Goal: Information Seeking & Learning: Learn about a topic

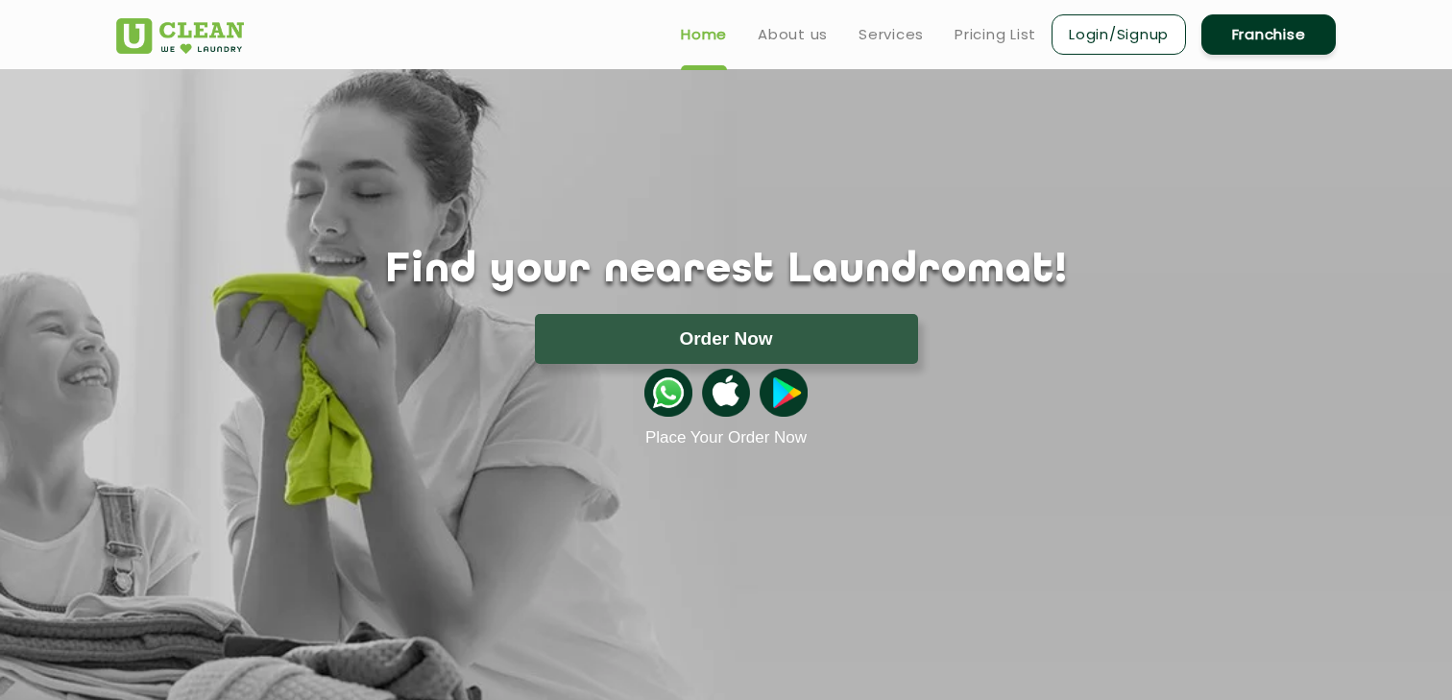
click at [883, 49] on ul "Home About us Services Pricing List Login/Signup Franchise" at bounding box center [1000, 34] width 670 height 45
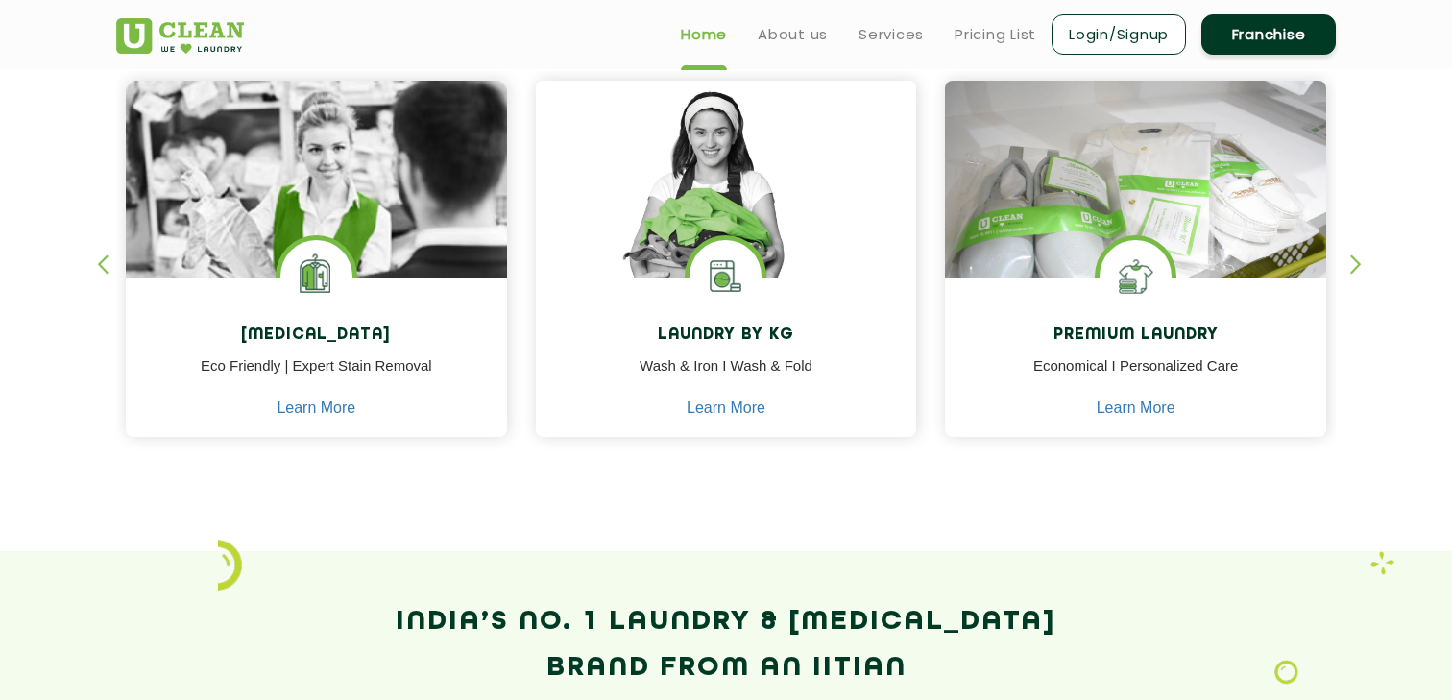
scroll to position [818, 0]
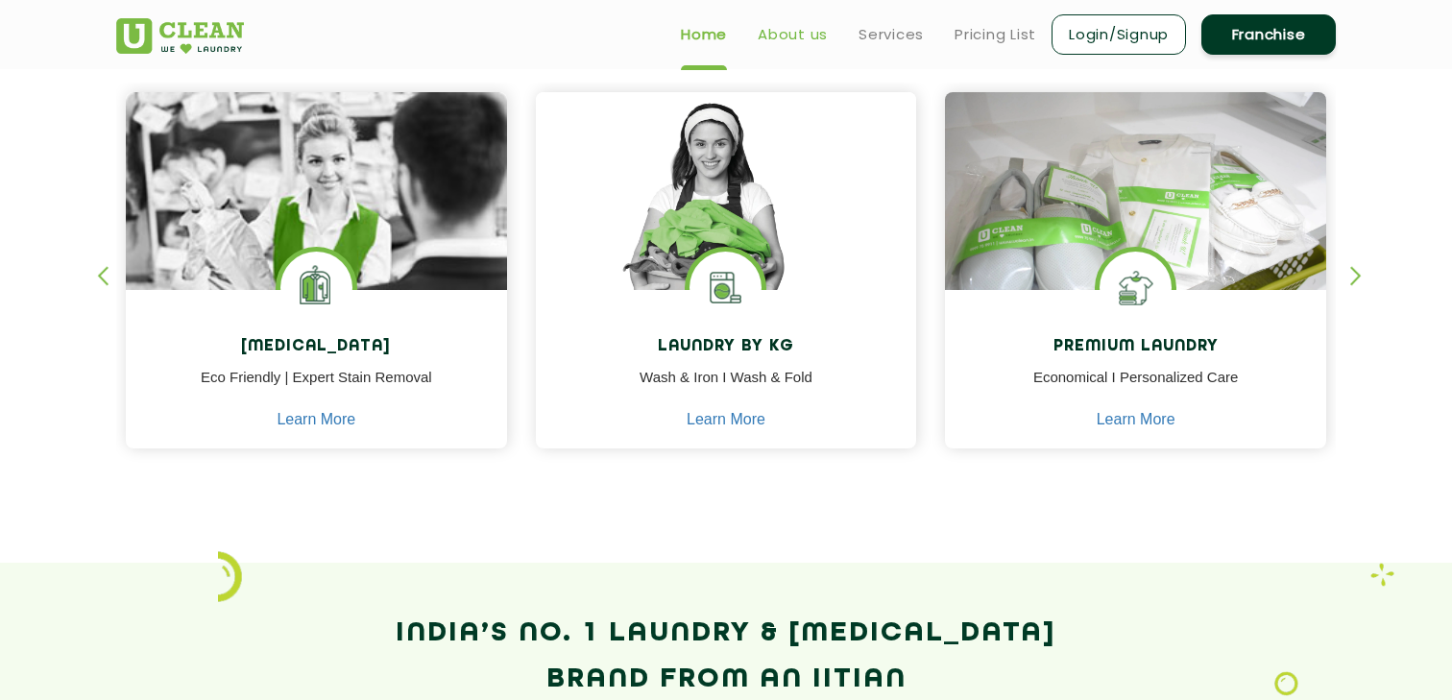
click at [788, 41] on link "About us" at bounding box center [792, 34] width 70 height 23
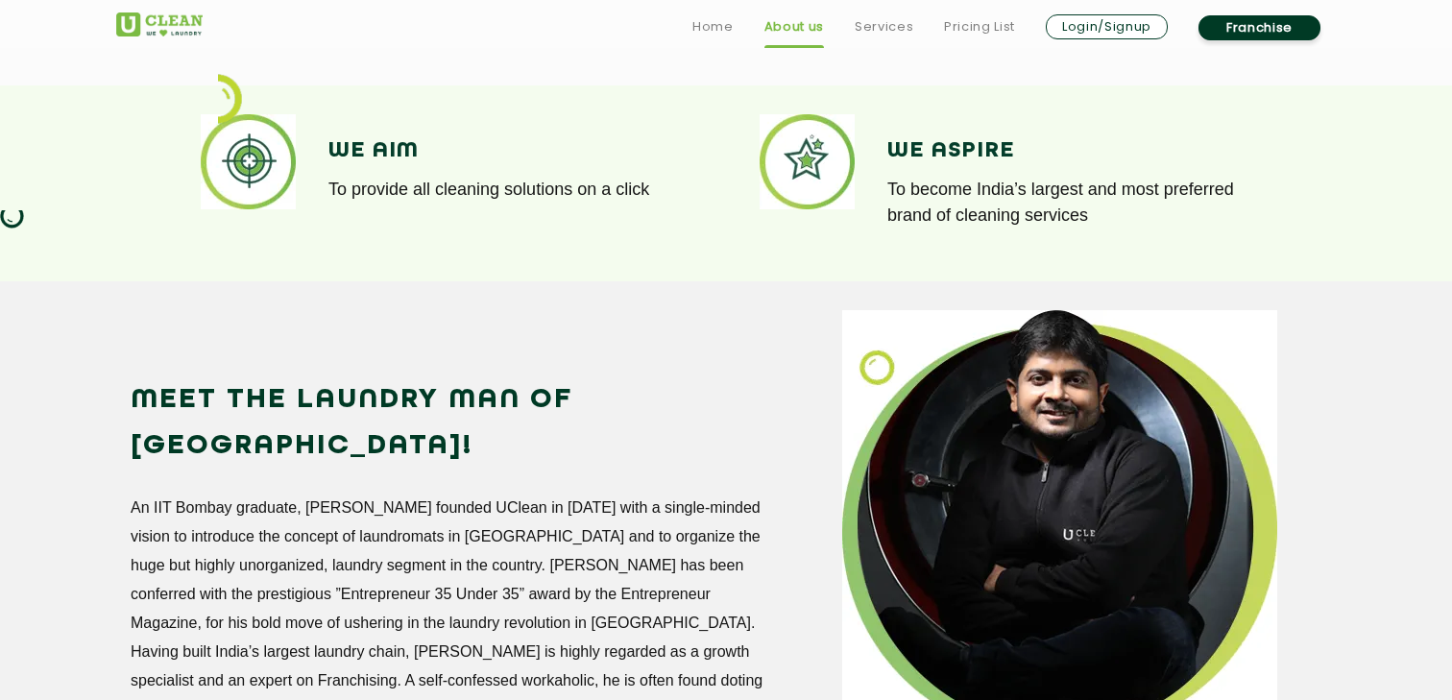
scroll to position [1836, 0]
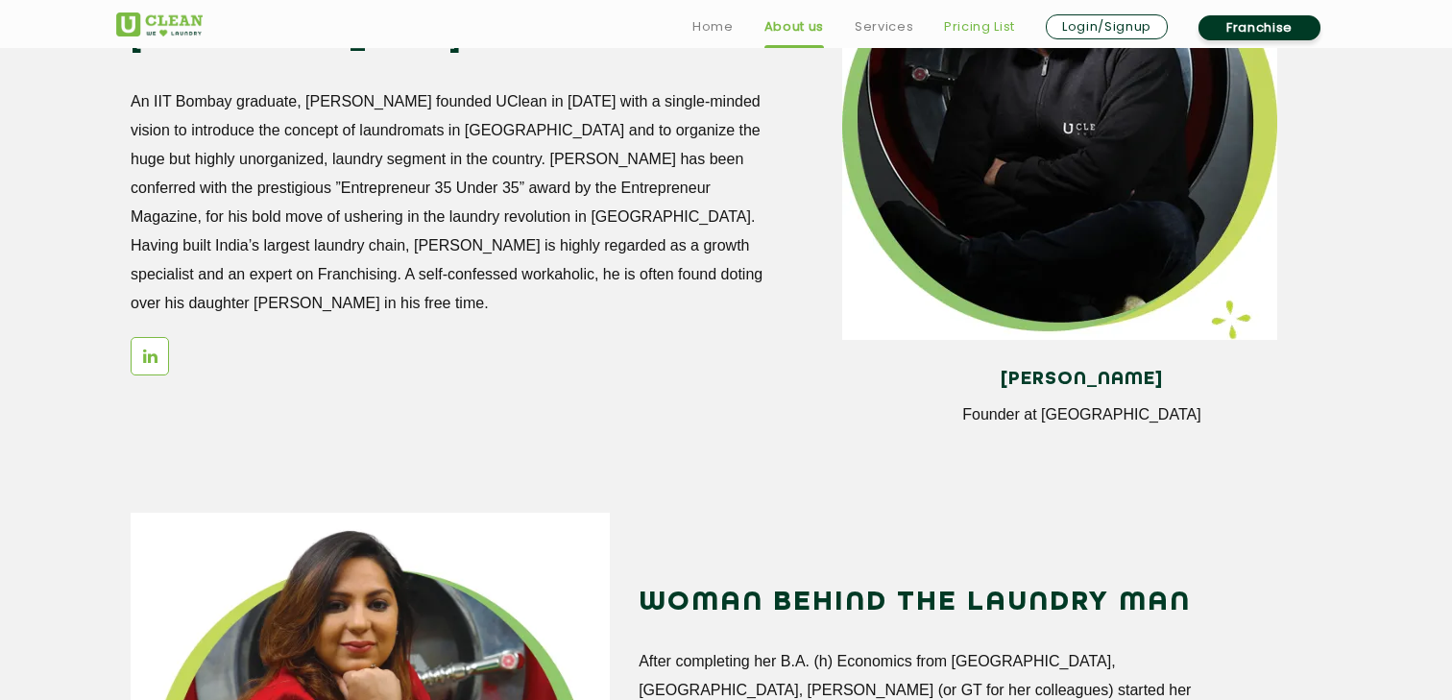
click at [972, 23] on link "Pricing List" at bounding box center [979, 26] width 71 height 23
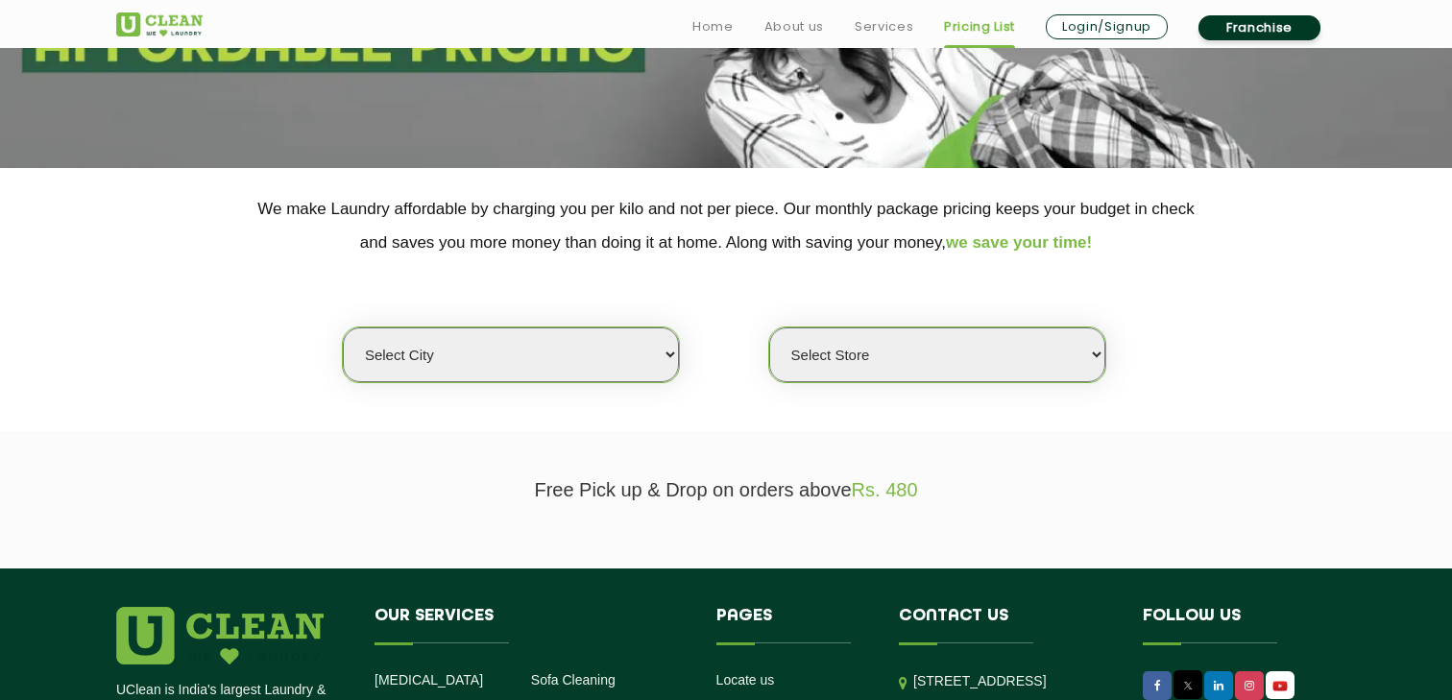
scroll to position [350, 0]
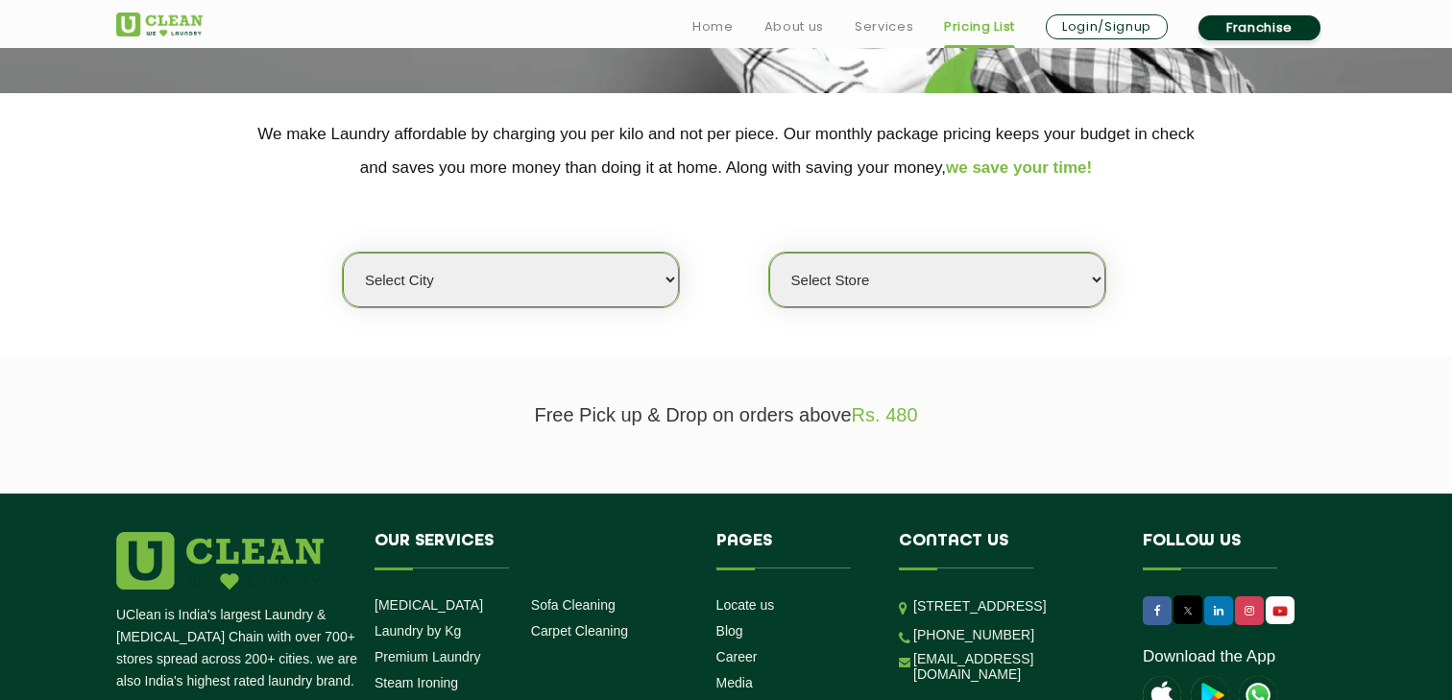
click at [658, 297] on select "Select city [GEOGRAPHIC_DATA] [GEOGRAPHIC_DATA] [GEOGRAPHIC_DATA] [GEOGRAPHIC_D…" at bounding box center [511, 279] width 336 height 55
select select "4"
click at [343, 252] on select "Select city [GEOGRAPHIC_DATA] [GEOGRAPHIC_DATA] [GEOGRAPHIC_DATA] [GEOGRAPHIC_D…" at bounding box center [511, 279] width 336 height 55
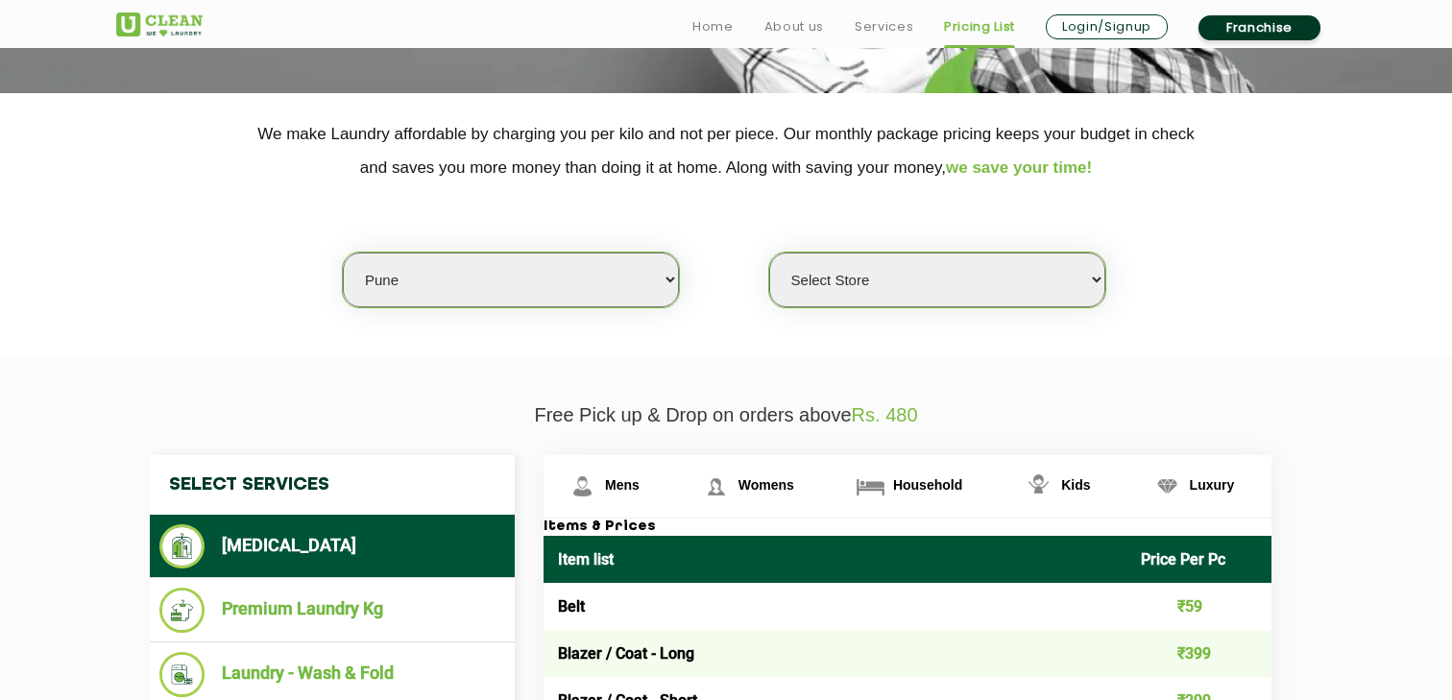
click at [889, 287] on select "Select Store [GEOGRAPHIC_DATA] [GEOGRAPHIC_DATA] [GEOGRAPHIC_DATA] [GEOGRAPHIC_…" at bounding box center [937, 279] width 336 height 55
select select "541"
click at [769, 252] on select "Select Store [GEOGRAPHIC_DATA] [GEOGRAPHIC_DATA] [GEOGRAPHIC_DATA] [GEOGRAPHIC_…" at bounding box center [937, 279] width 336 height 55
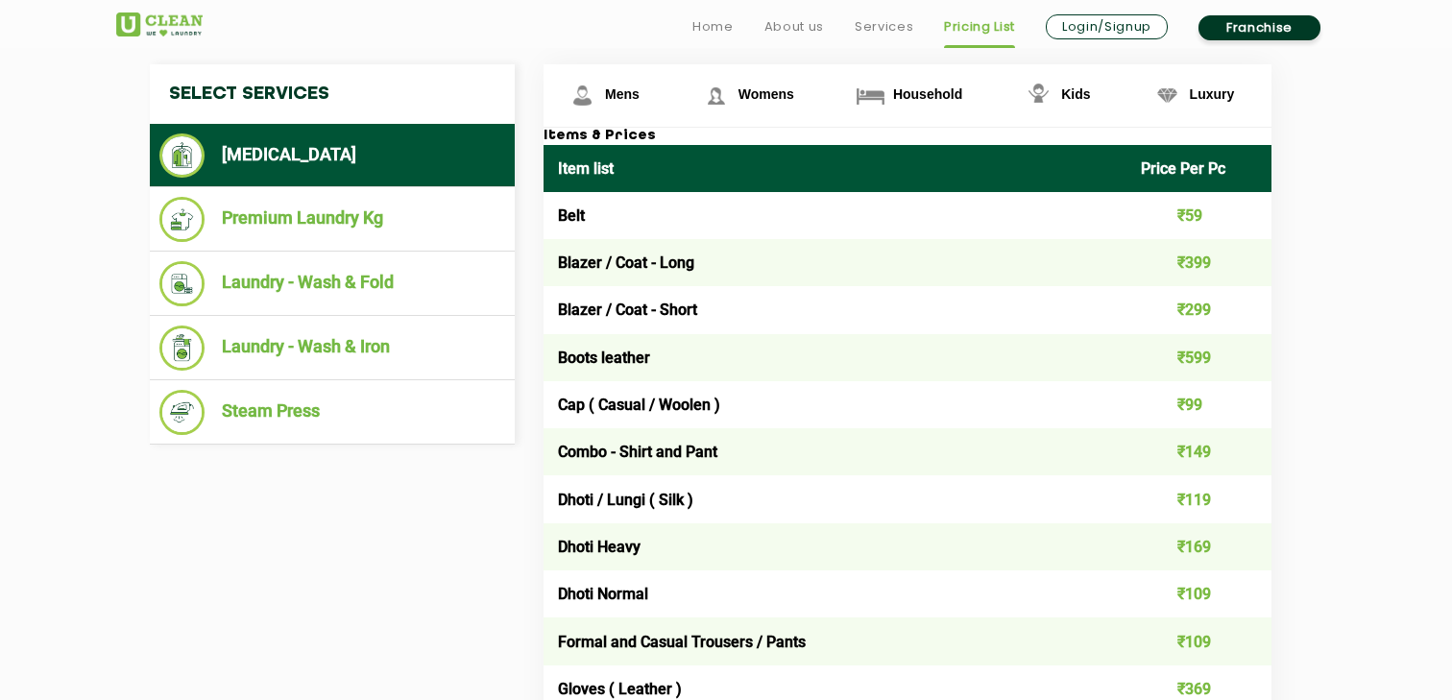
scroll to position [745, 0]
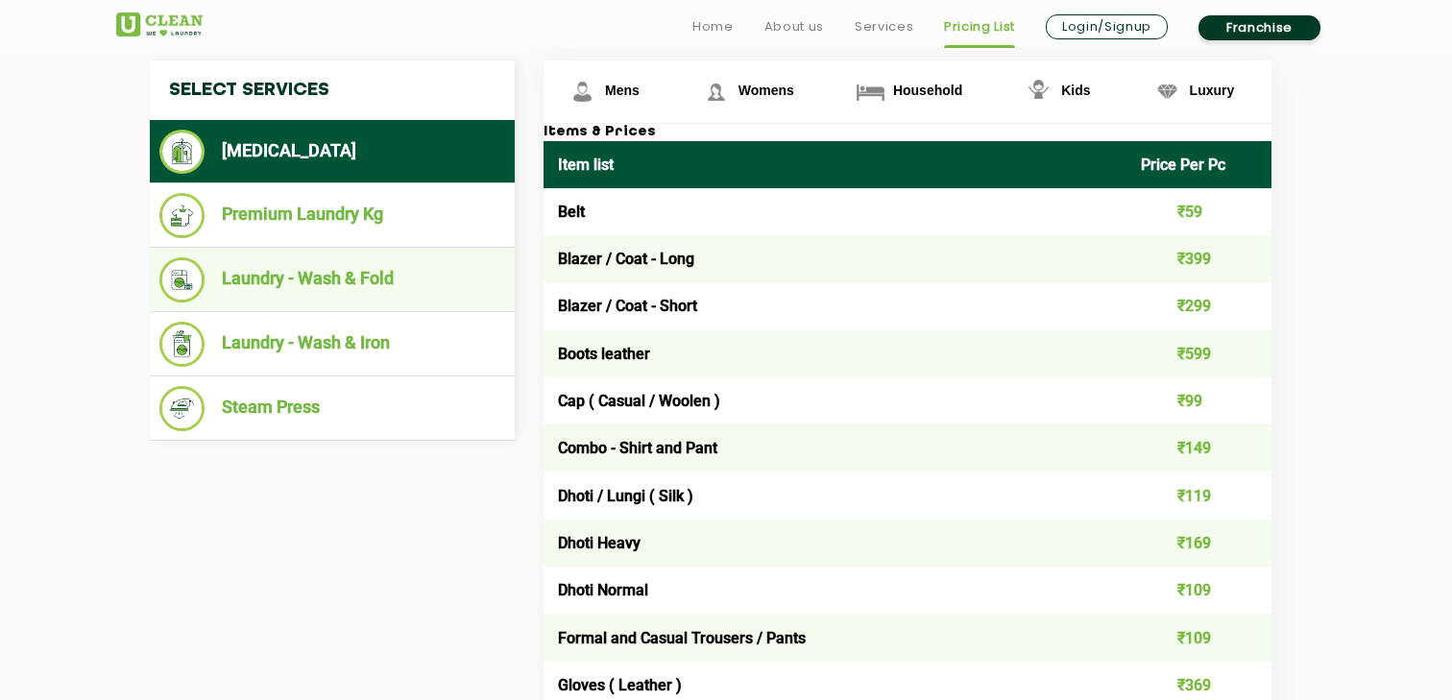
click at [380, 280] on li "Laundry - Wash & Fold" at bounding box center [332, 279] width 346 height 45
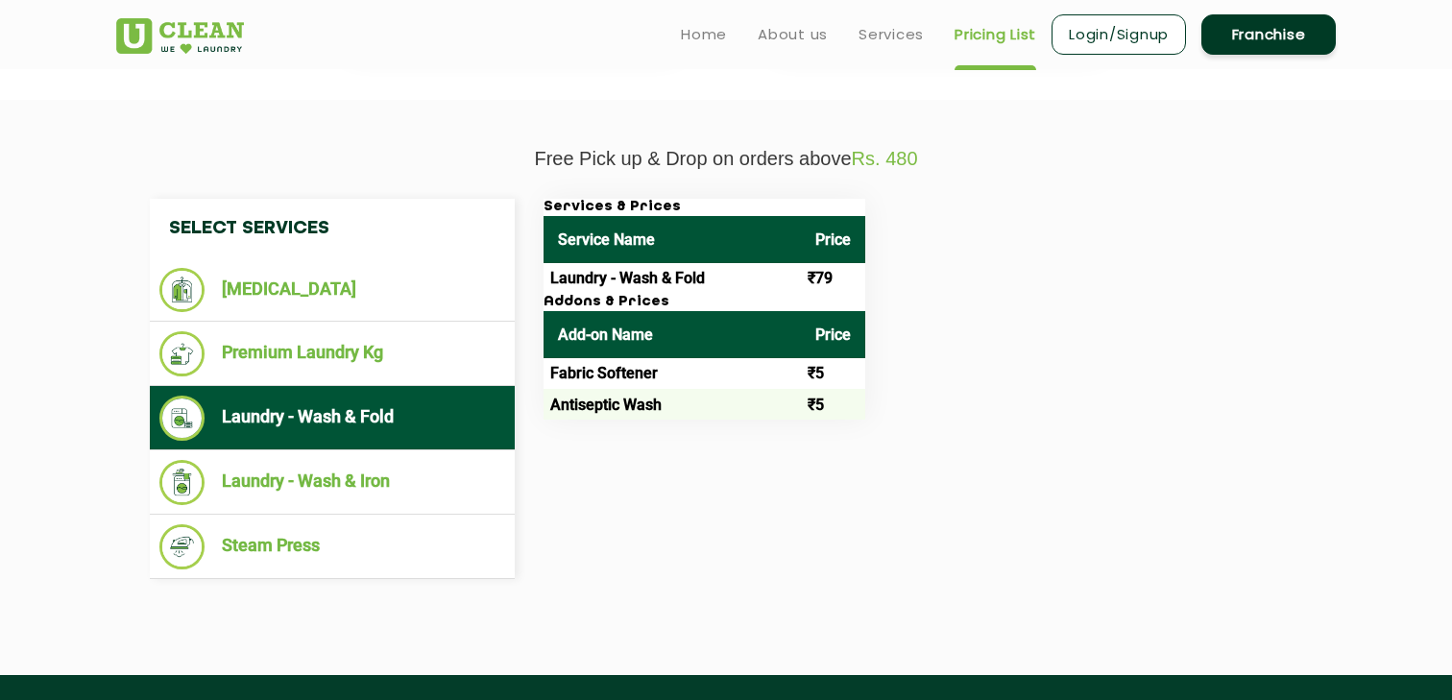
scroll to position [602, 0]
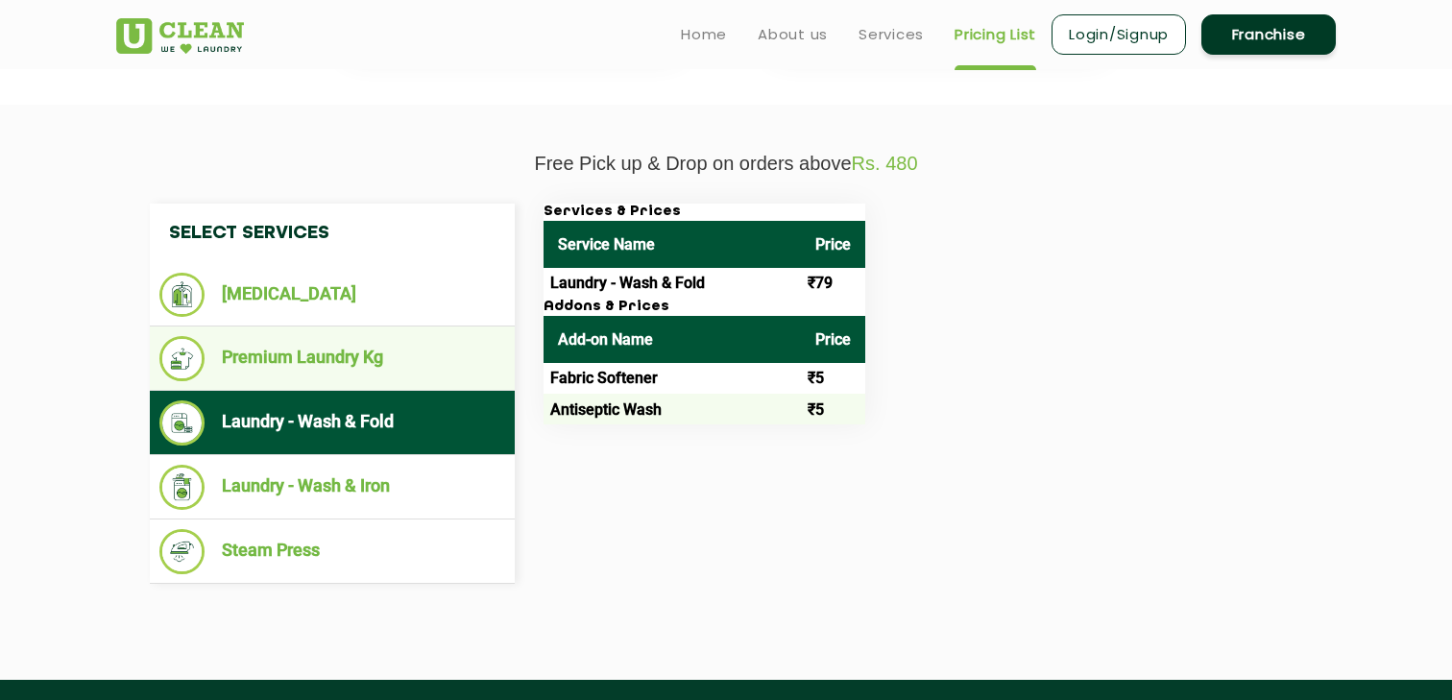
click at [398, 354] on li "Premium Laundry Kg" at bounding box center [332, 358] width 346 height 45
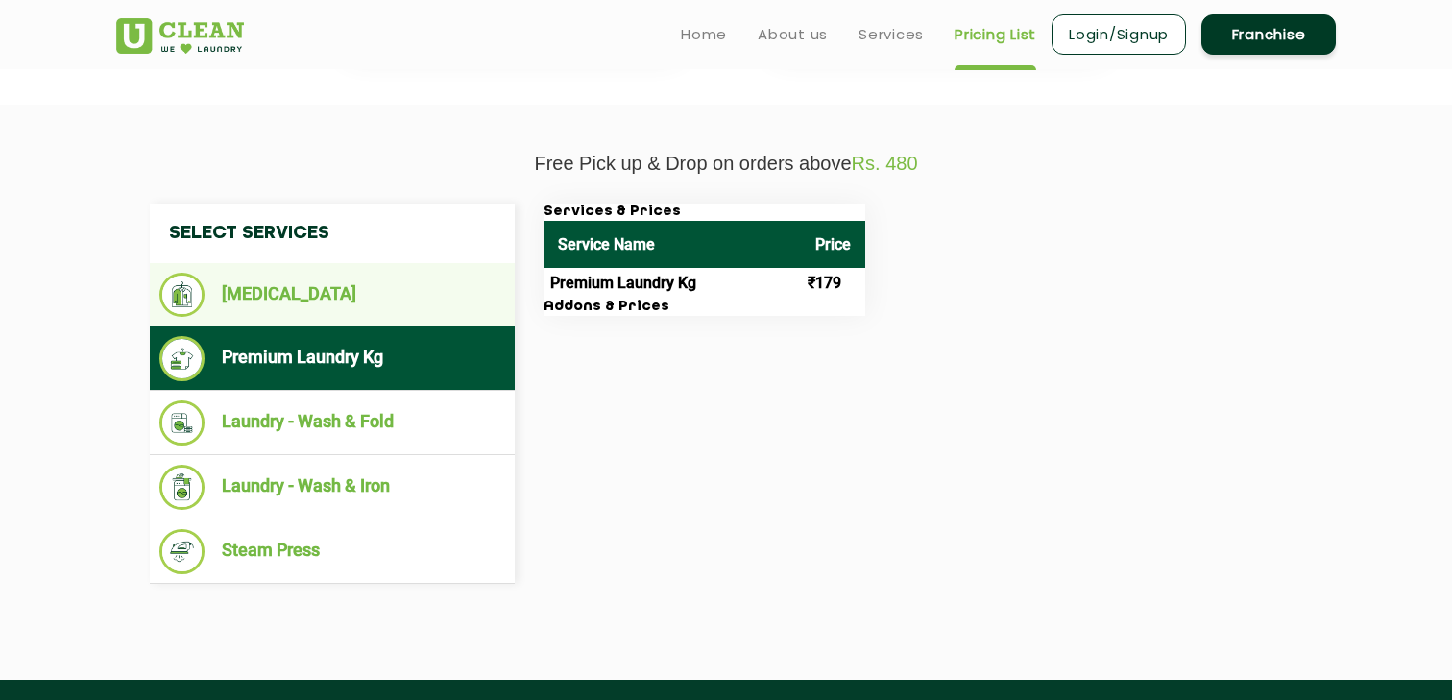
click at [399, 286] on li "[MEDICAL_DATA]" at bounding box center [332, 295] width 346 height 44
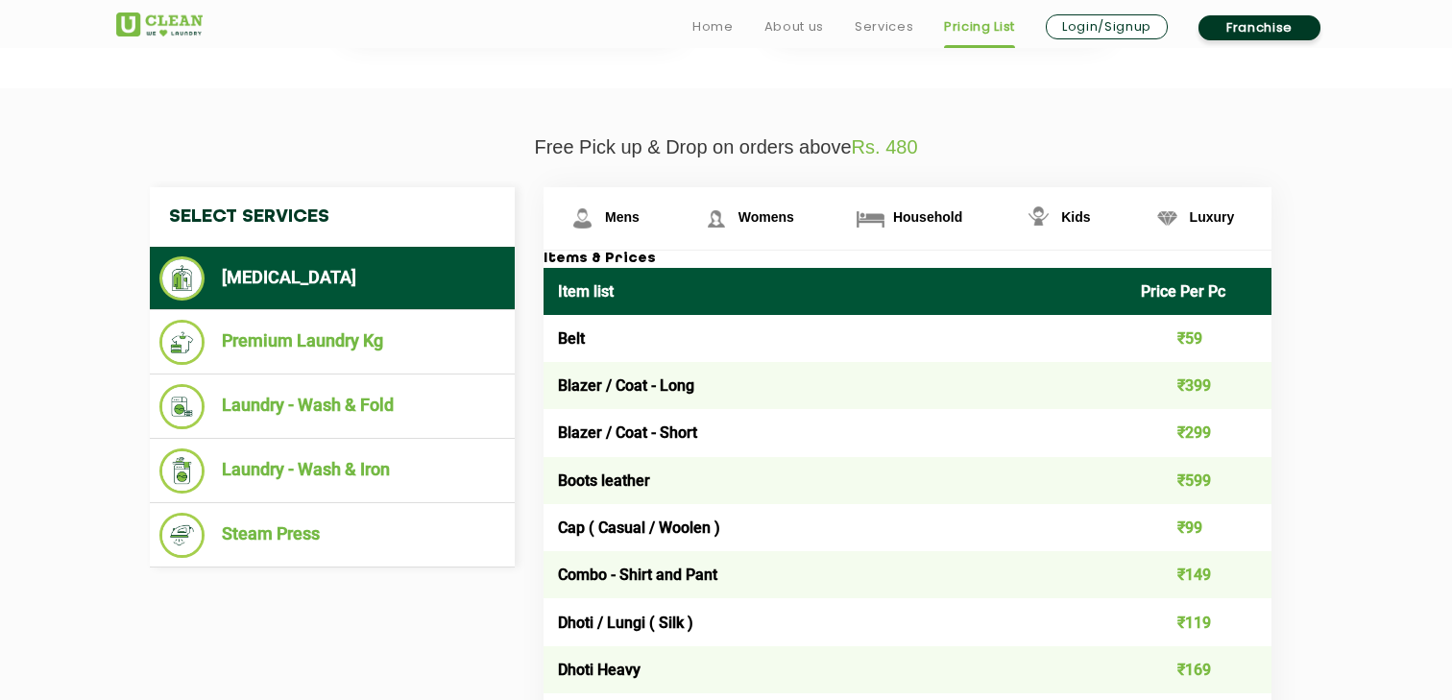
scroll to position [629, 0]
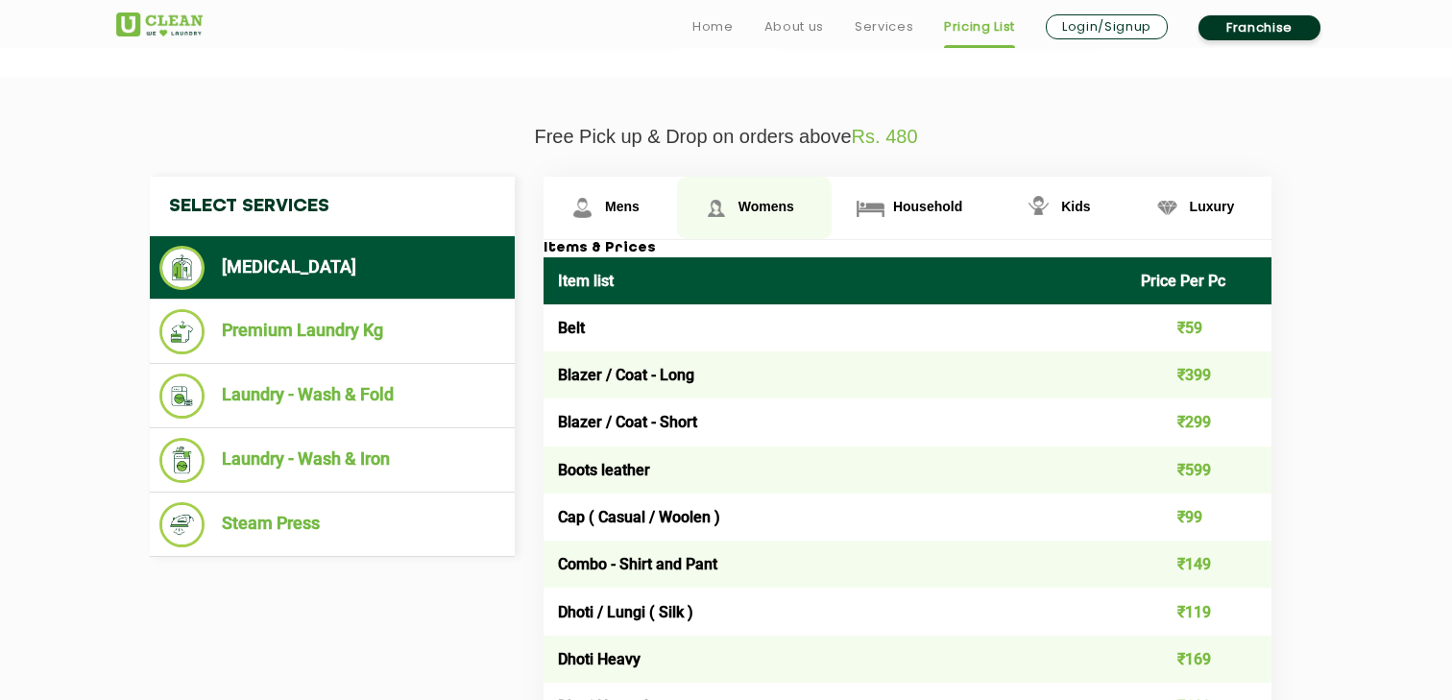
click at [733, 189] on link "Womens" at bounding box center [754, 208] width 155 height 62
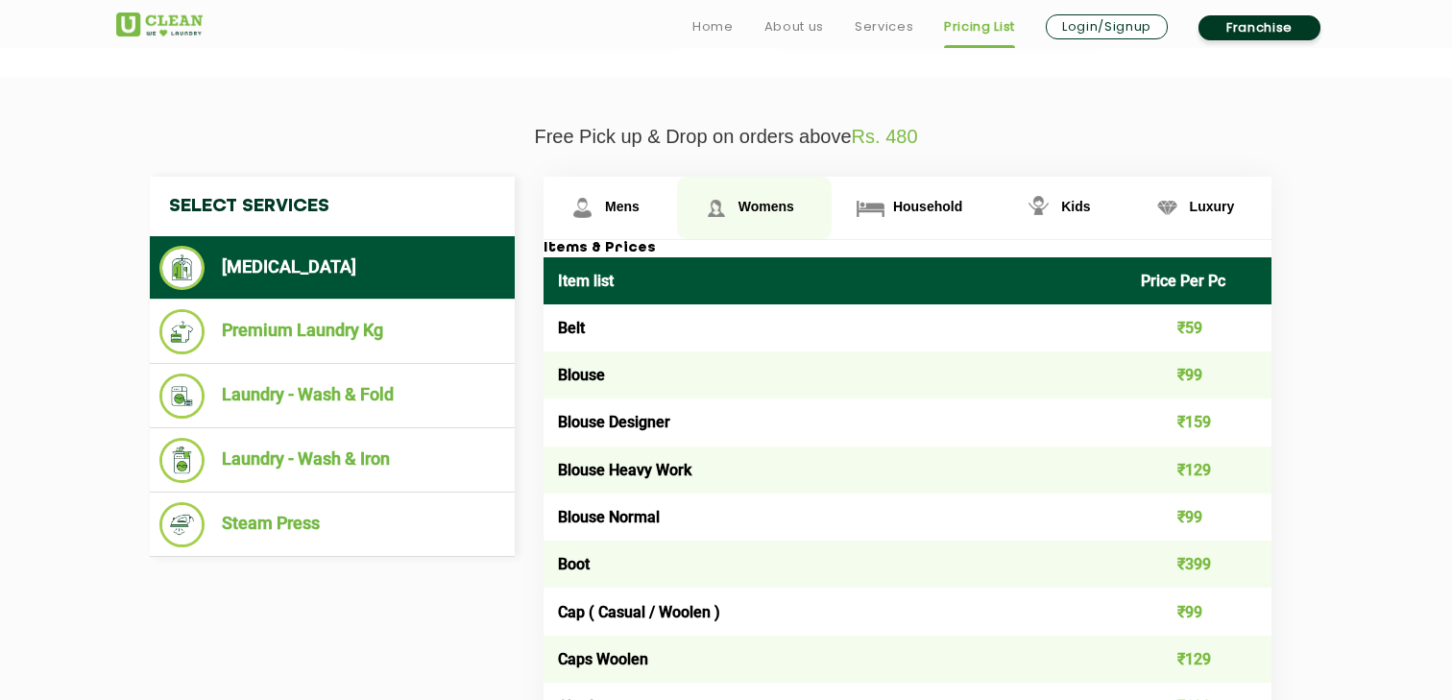
click at [758, 206] on span "Womens" at bounding box center [766, 206] width 56 height 15
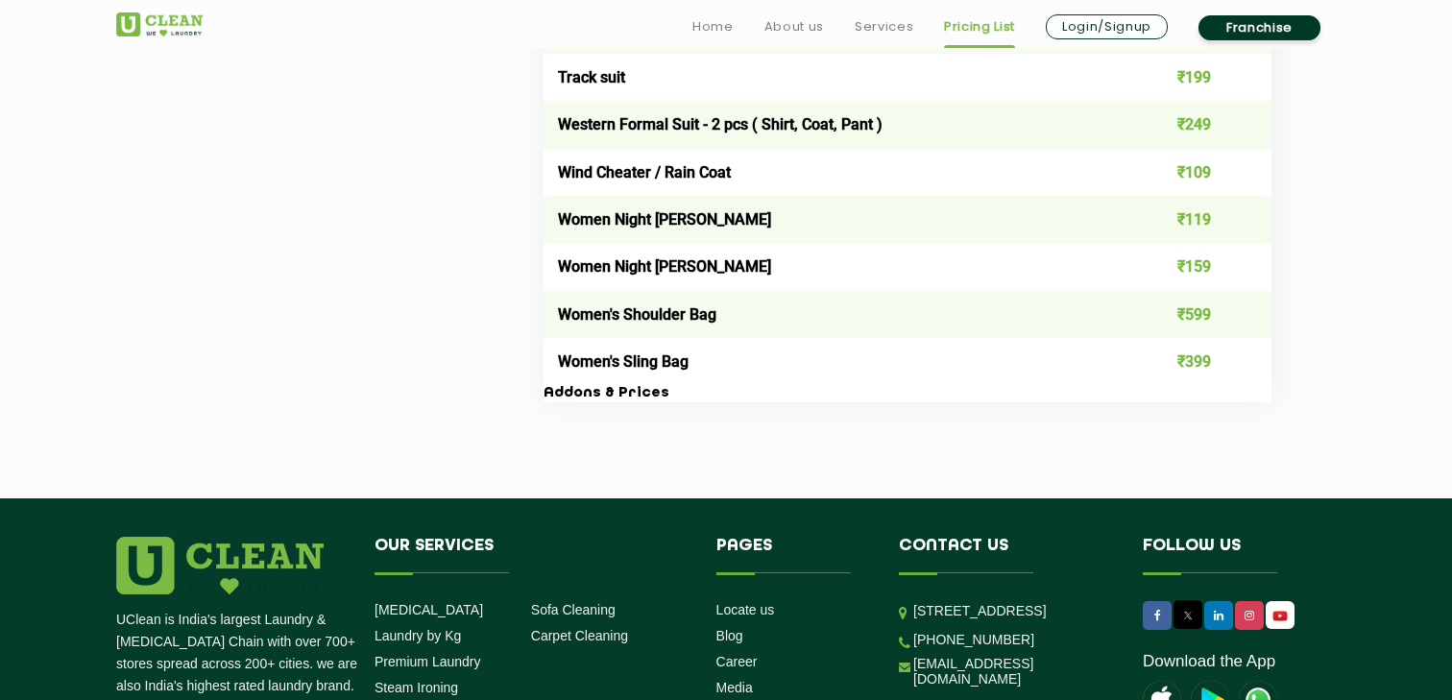
scroll to position [6845, 0]
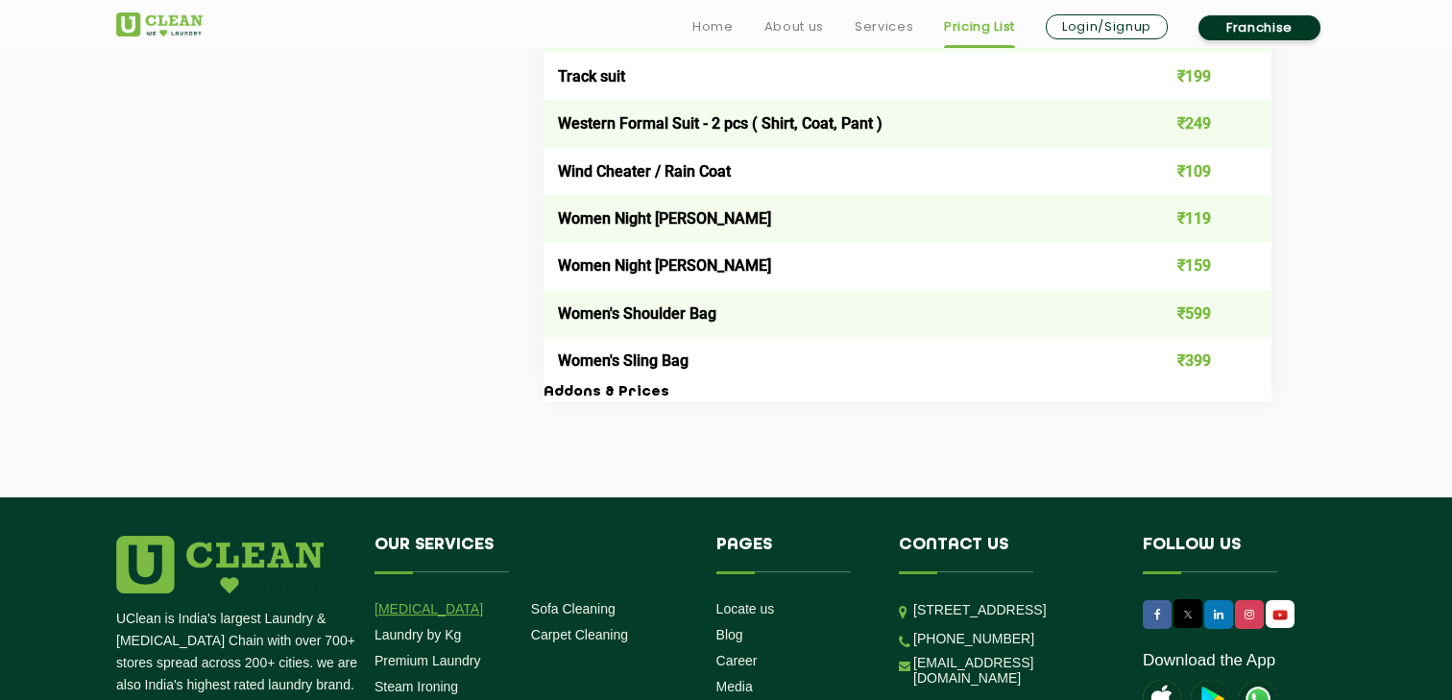
click at [441, 601] on link "[MEDICAL_DATA]" at bounding box center [428, 608] width 108 height 15
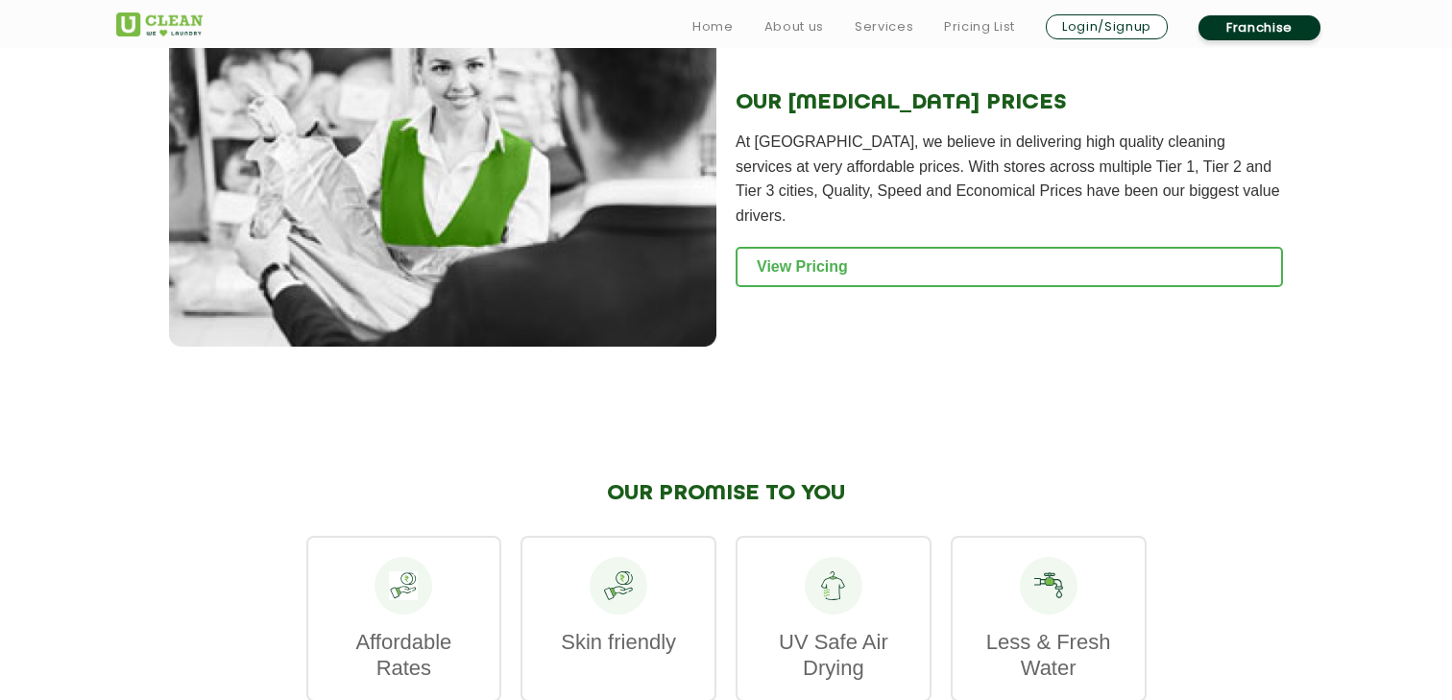
scroll to position [2307, 0]
